Goal: Check status: Check status

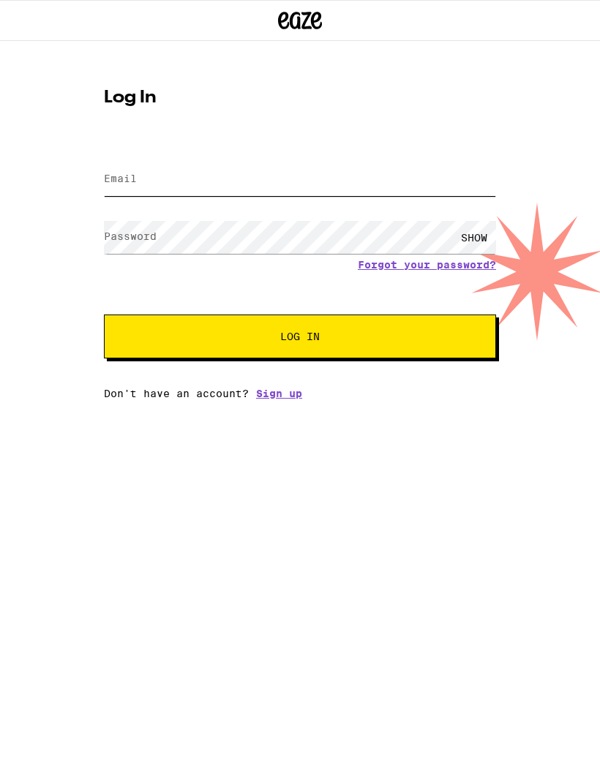
type input "[EMAIL_ADDRESS][DOMAIN_NAME]"
click at [300, 339] on button "Log In" at bounding box center [300, 336] width 392 height 44
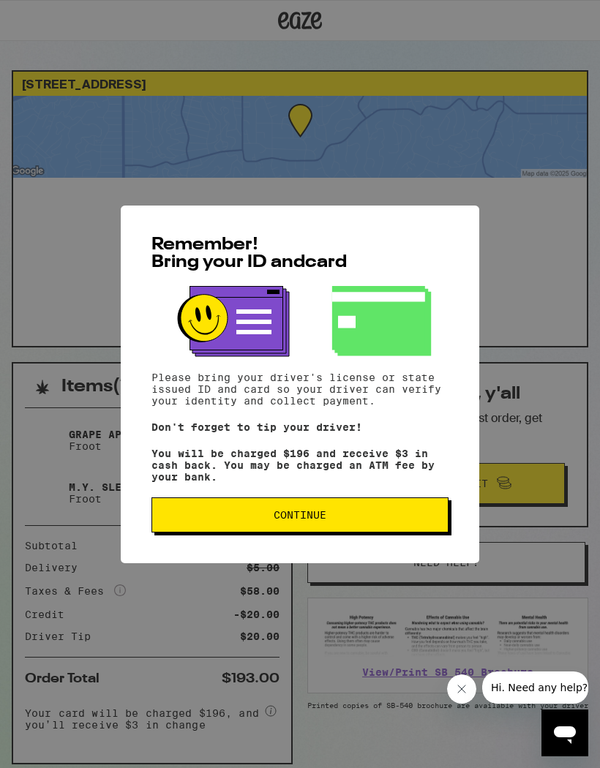
click at [418, 516] on button "Continue" at bounding box center [299, 514] width 297 height 35
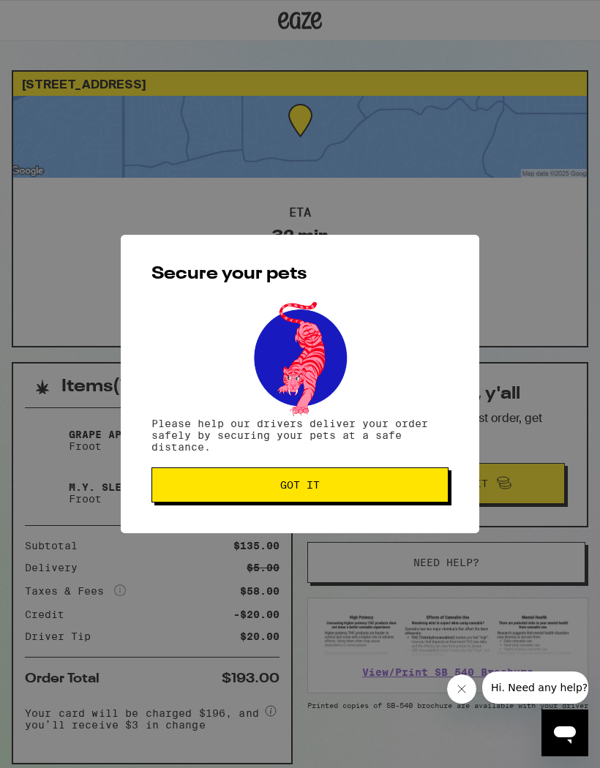
click at [423, 500] on button "Got it" at bounding box center [299, 484] width 297 height 35
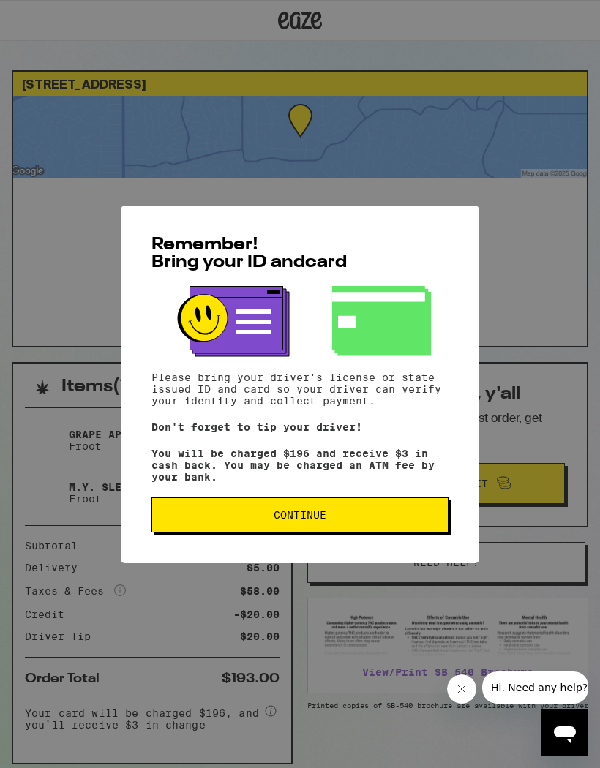
click at [388, 520] on span "Continue" at bounding box center [300, 515] width 272 height 10
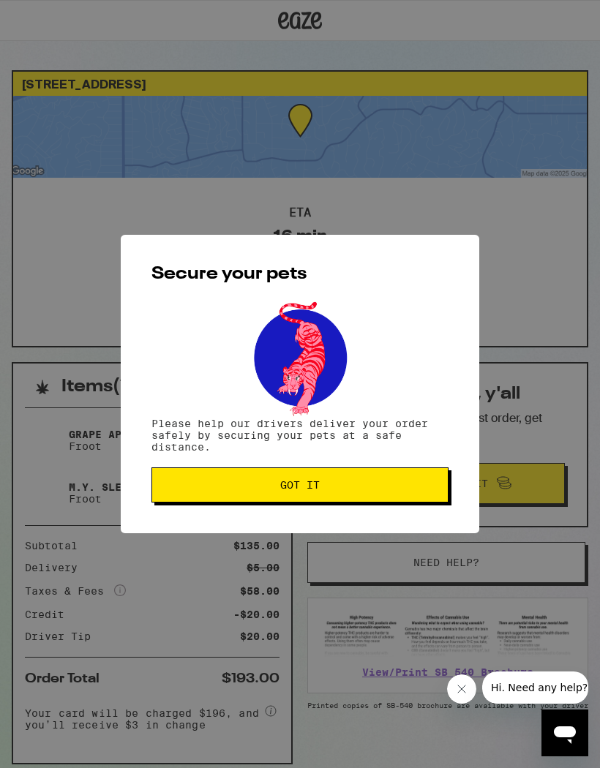
click at [384, 483] on button "Got it" at bounding box center [299, 484] width 297 height 35
